Goal: Check status: Check status

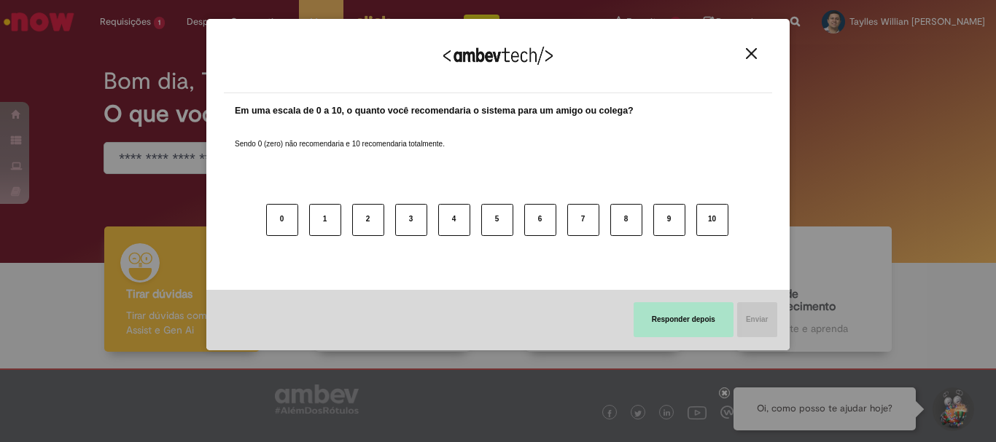
click at [675, 330] on button "Responder depois" at bounding box center [683, 319] width 100 height 35
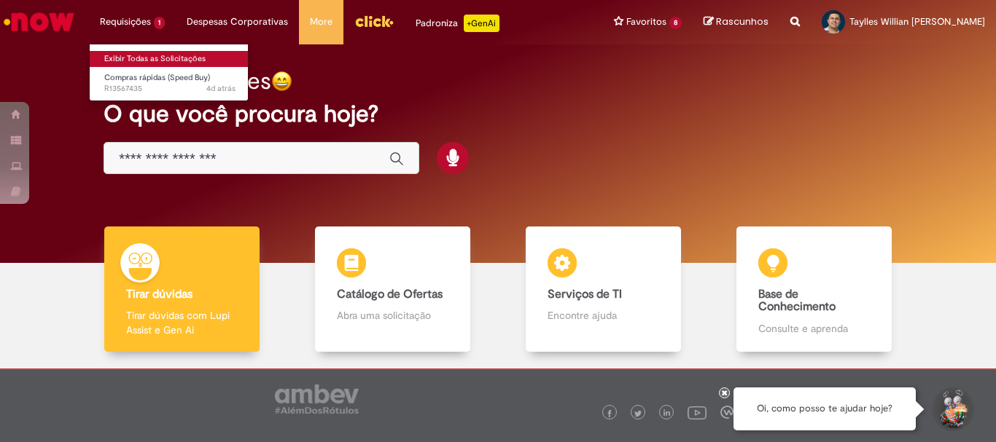
click at [147, 58] on link "Exibir Todas as Solicitações" at bounding box center [170, 59] width 160 height 16
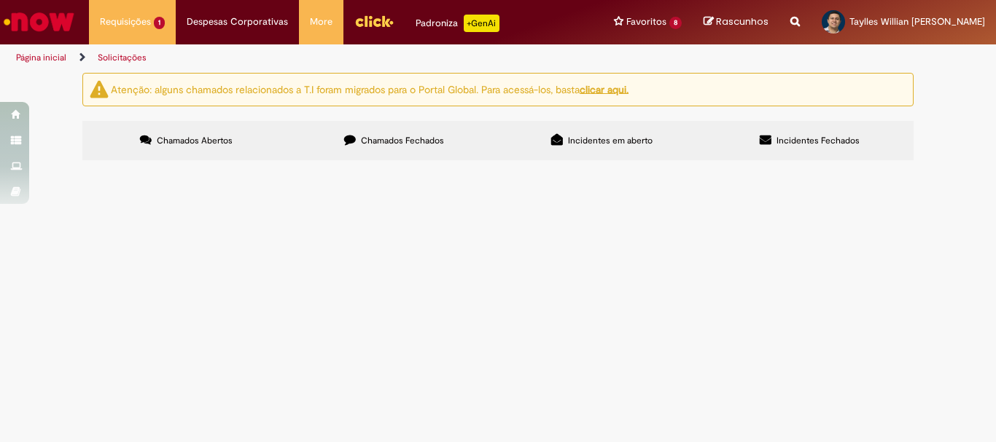
click at [417, 140] on span "Chamados Fechados" at bounding box center [402, 141] width 83 height 12
click at [597, 145] on span "Incidentes em aberto" at bounding box center [610, 141] width 85 height 12
click at [805, 139] on span "Incidentes Fechados" at bounding box center [817, 141] width 83 height 12
click at [587, 143] on span "Incidentes em aberto" at bounding box center [610, 141] width 85 height 12
click at [450, 153] on label "Chamados Fechados" at bounding box center [394, 140] width 208 height 39
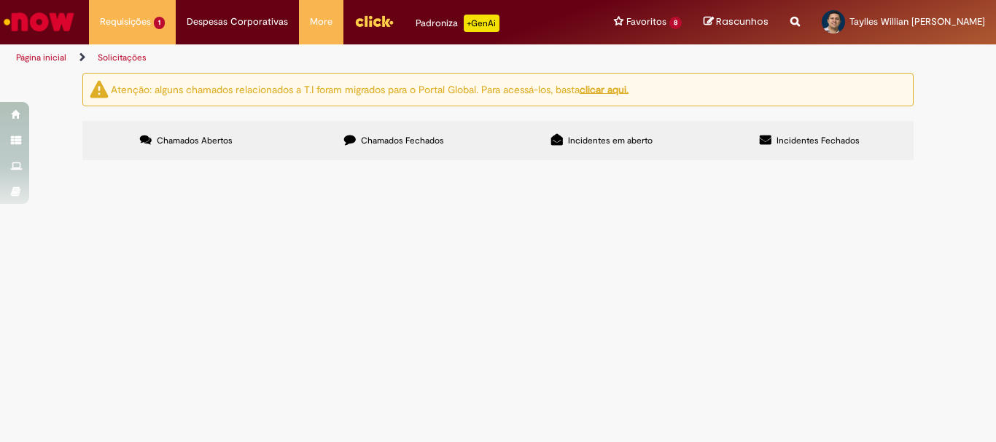
click at [172, 145] on span "Chamados Abertos" at bounding box center [195, 141] width 76 height 12
click at [595, 153] on label "Incidentes em aberto" at bounding box center [602, 140] width 208 height 39
click at [808, 144] on span "Incidentes Fechados" at bounding box center [817, 141] width 83 height 12
click at [587, 145] on span "Incidentes em aberto" at bounding box center [610, 141] width 85 height 12
click at [50, 17] on img "Ir para a Homepage" at bounding box center [38, 21] width 75 height 29
